Goal: Task Accomplishment & Management: Use online tool/utility

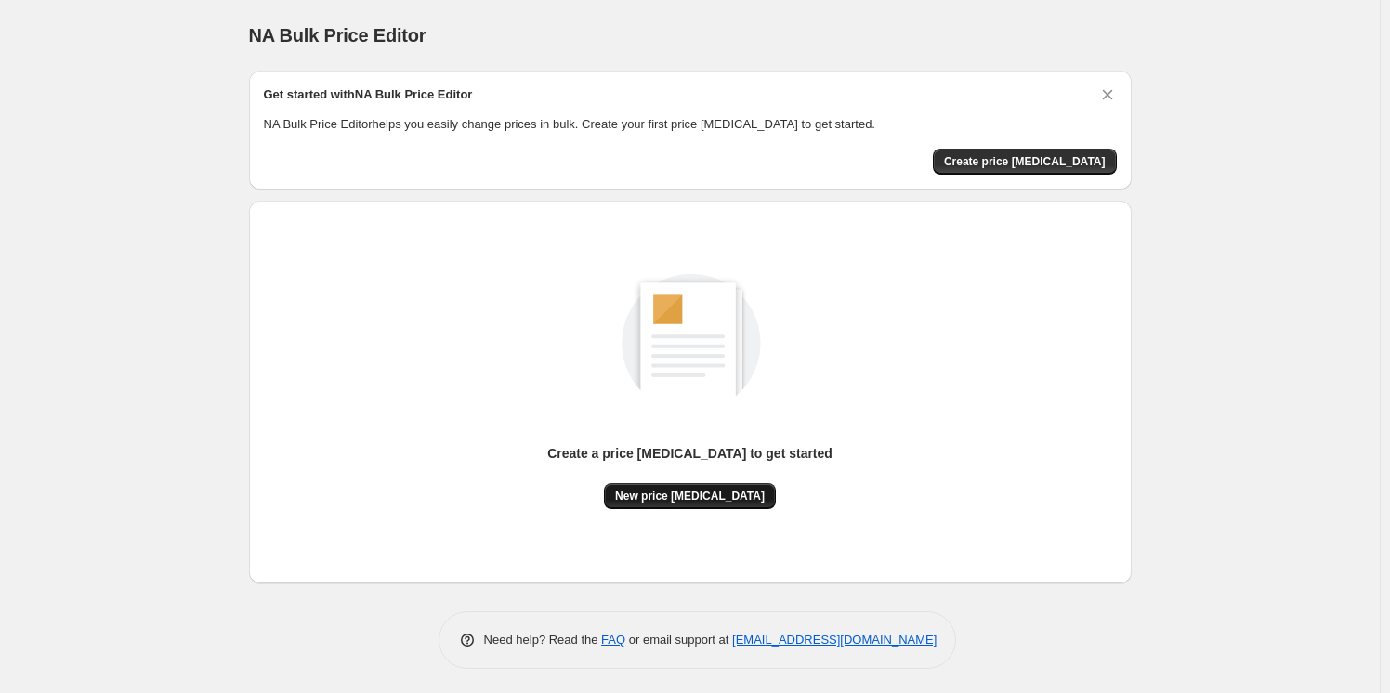
click at [744, 503] on button "New price [MEDICAL_DATA]" at bounding box center [690, 496] width 172 height 26
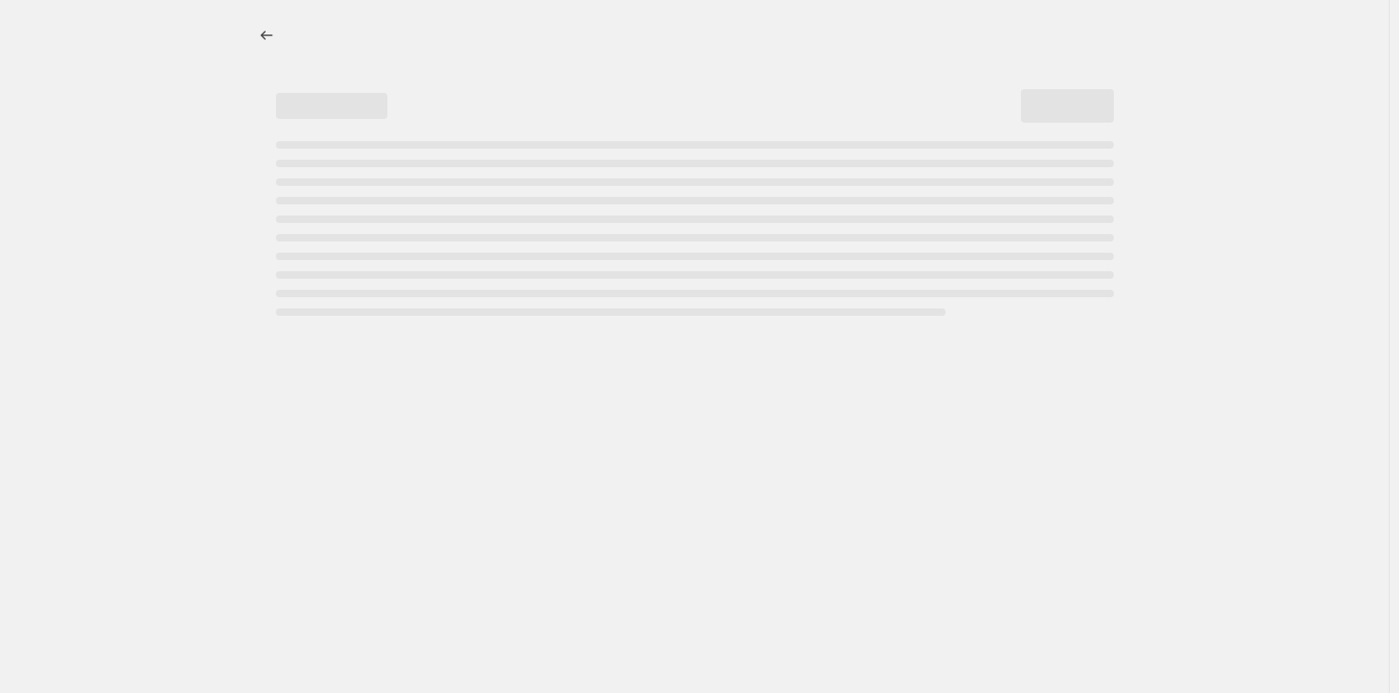
select select "percentage"
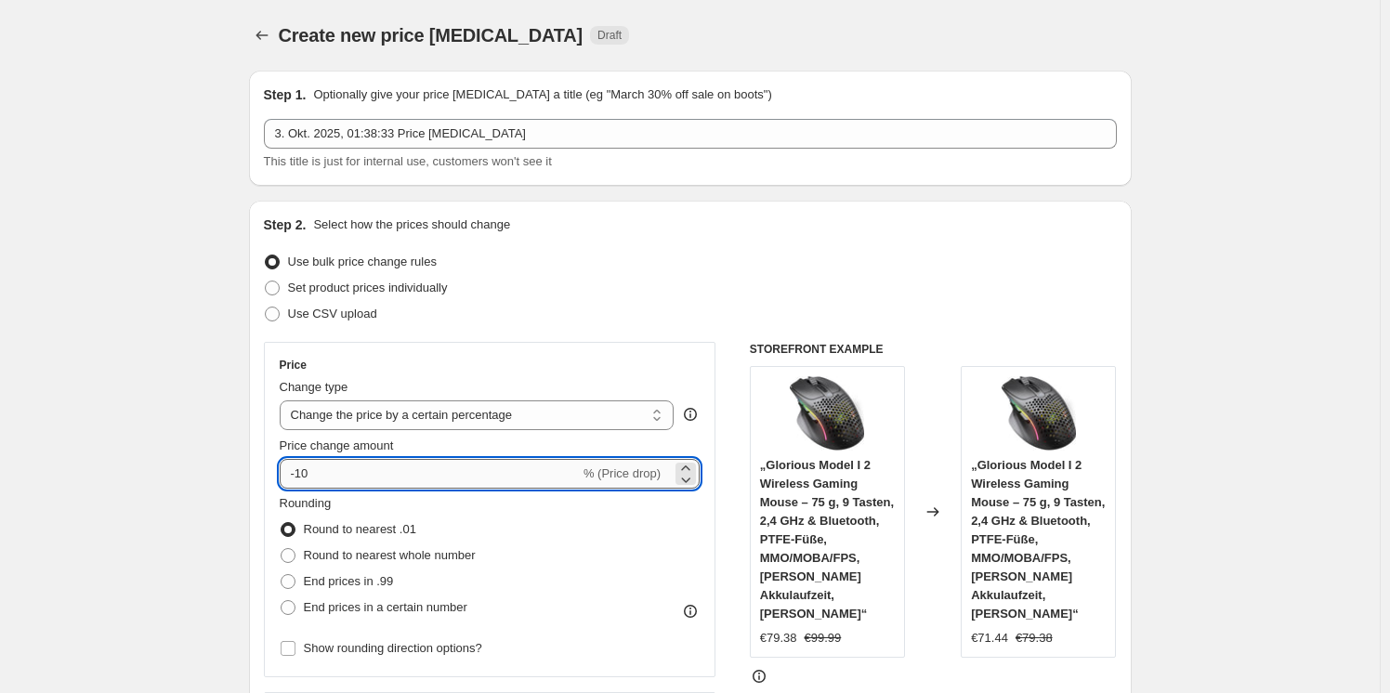
click at [551, 482] on input "-10" at bounding box center [430, 474] width 300 height 30
type input "-1"
type input "-30"
click at [819, 225] on div "Step 2. Select how the prices should change" at bounding box center [690, 225] width 853 height 19
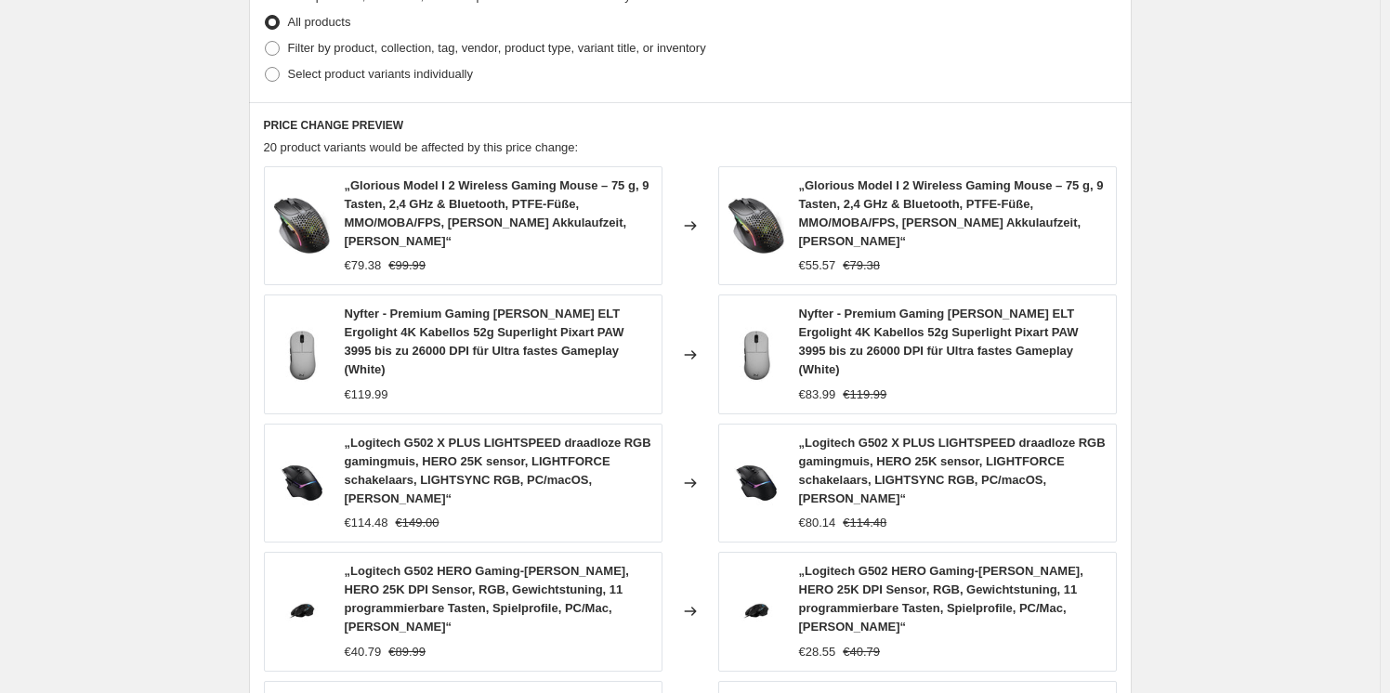
scroll to position [1285, 0]
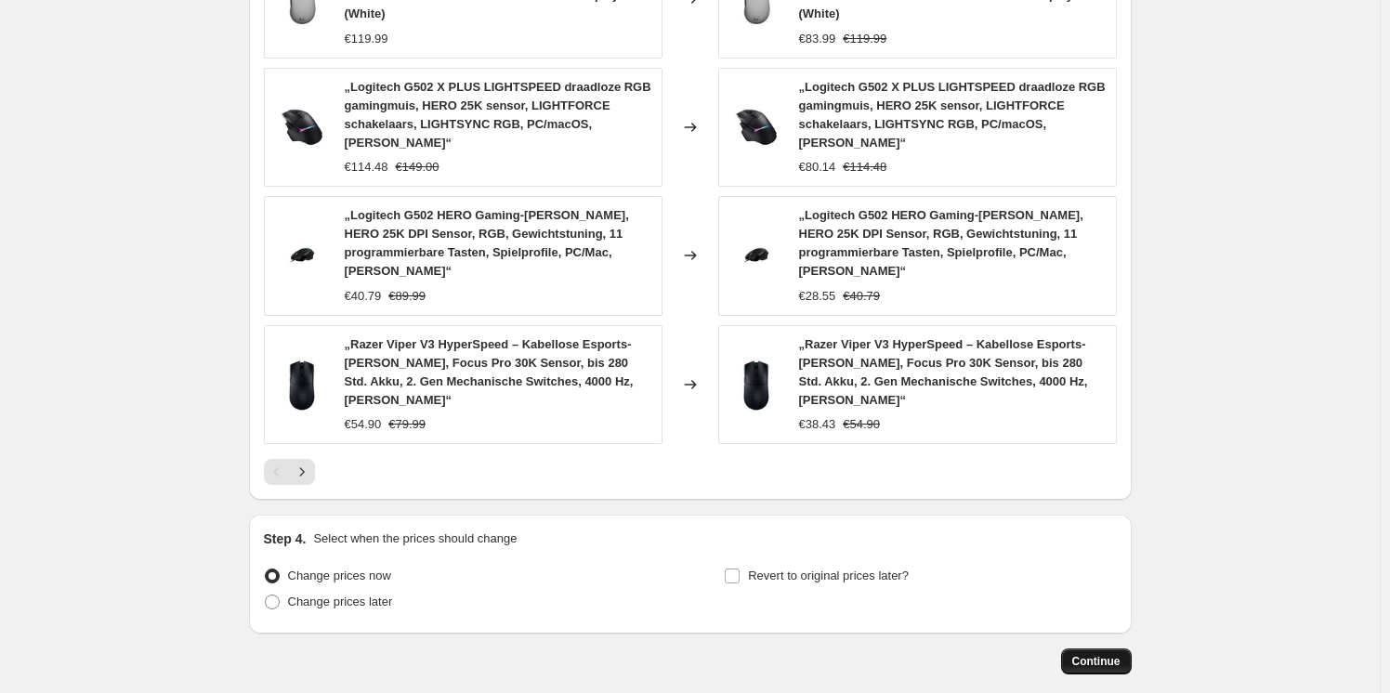
click at [1120, 654] on span "Continue" at bounding box center [1096, 661] width 48 height 15
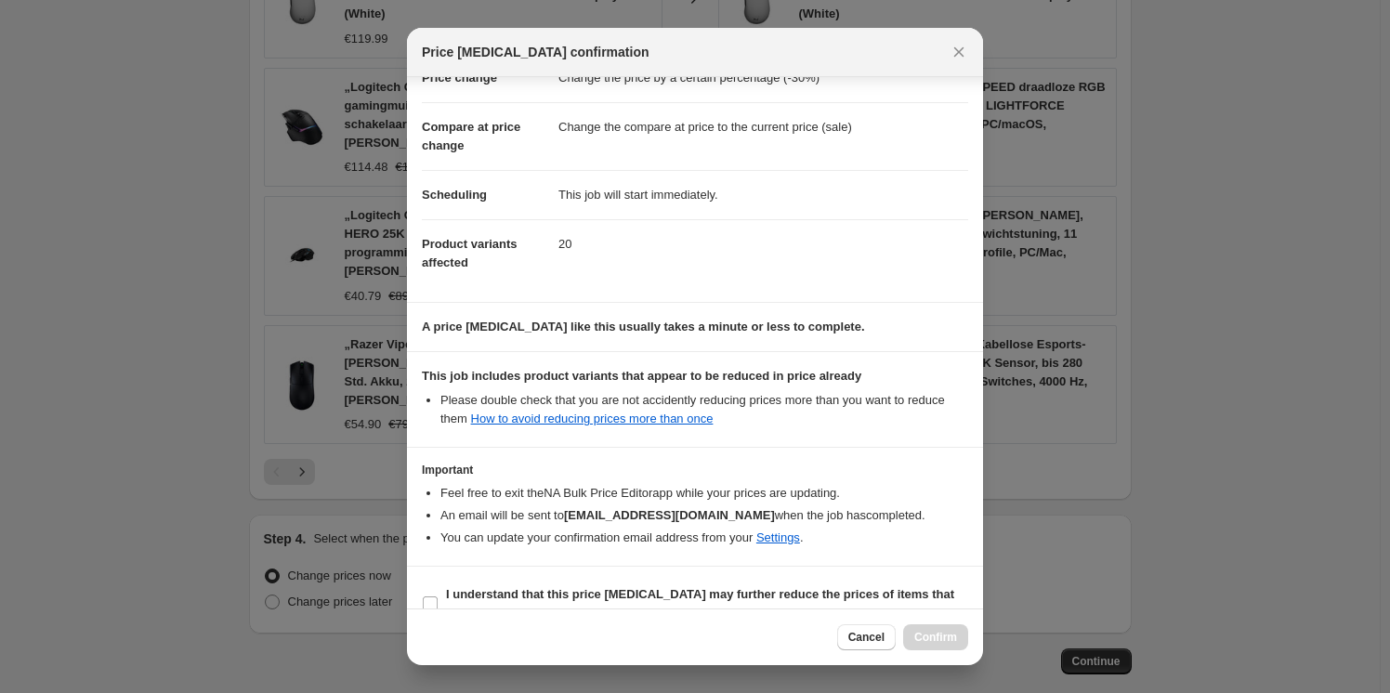
scroll to position [87, 0]
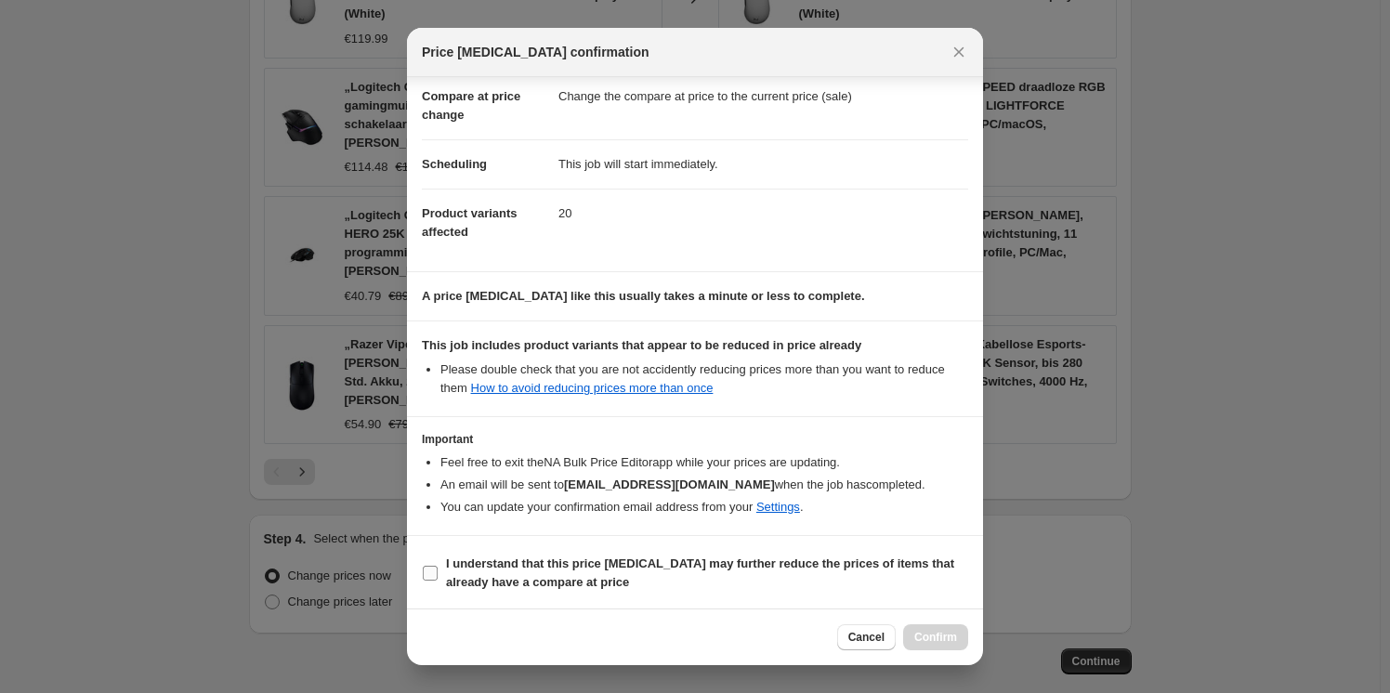
click at [848, 574] on span "I understand that this price [MEDICAL_DATA] may further reduce the prices of it…" at bounding box center [707, 573] width 522 height 37
click at [438, 574] on input "I understand that this price [MEDICAL_DATA] may further reduce the prices of it…" at bounding box center [430, 573] width 15 height 15
checkbox input "true"
click at [926, 643] on span "Confirm" at bounding box center [935, 637] width 43 height 15
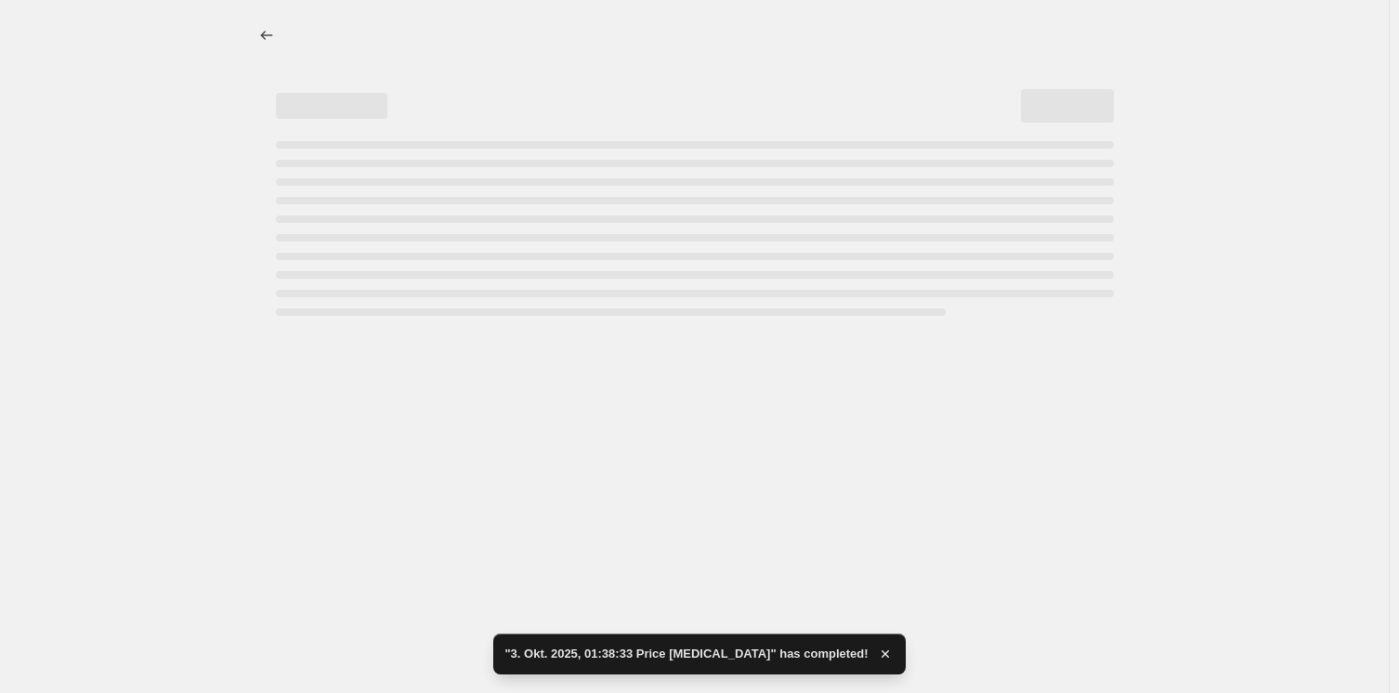
select select "percentage"
